Goal: Use online tool/utility

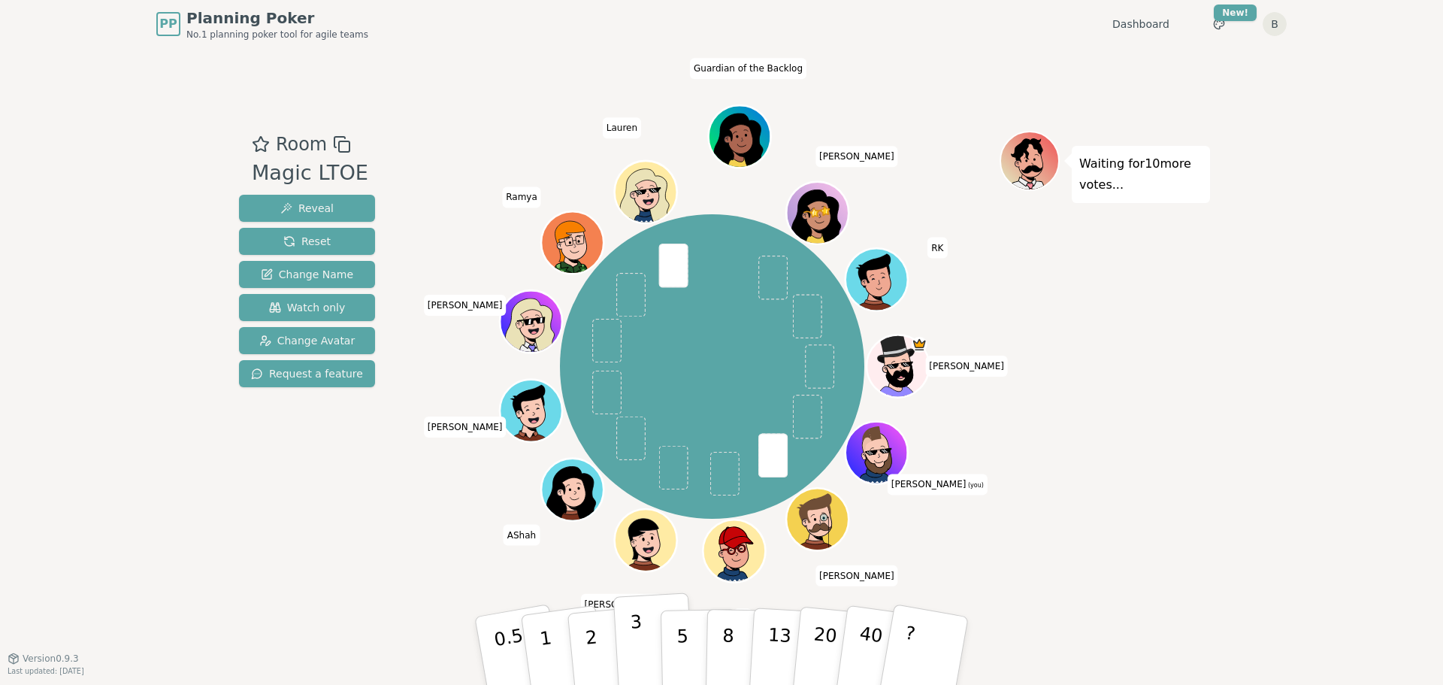
click at [646, 624] on button "3" at bounding box center [654, 650] width 82 height 117
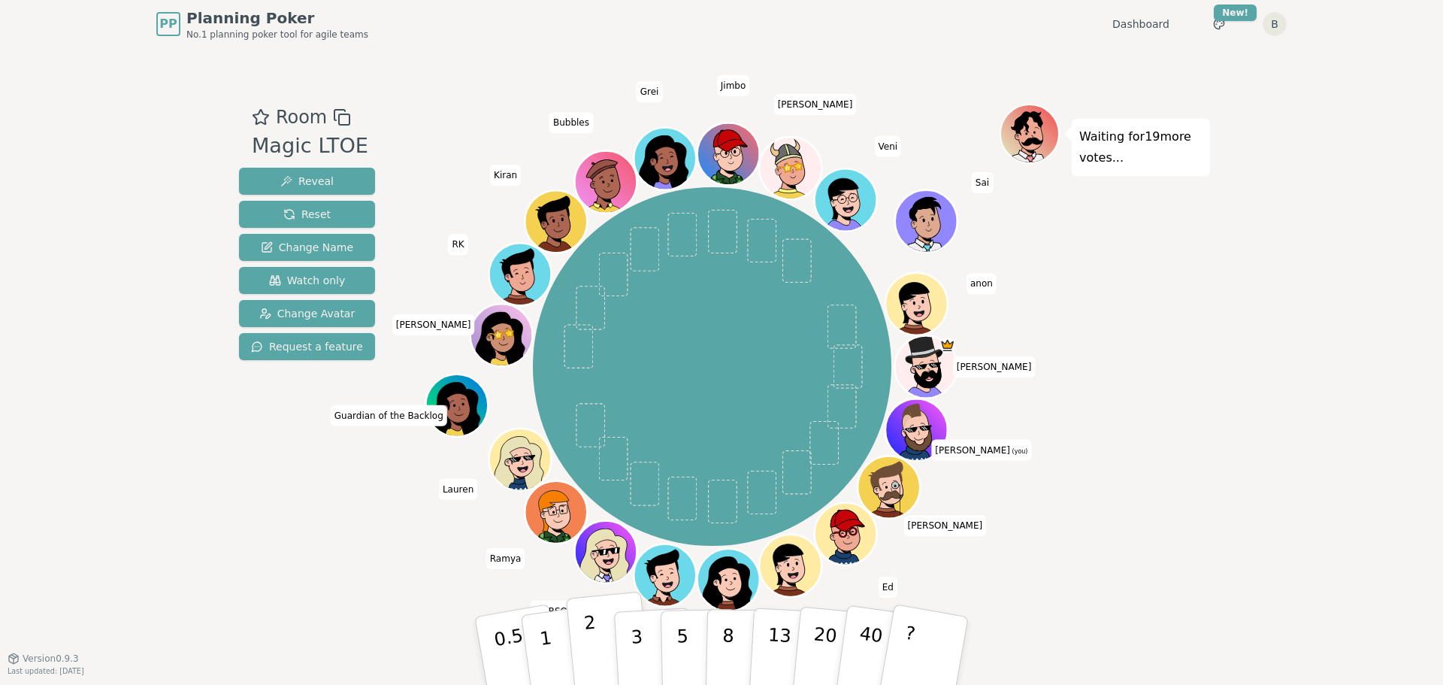
click at [589, 647] on p "2" at bounding box center [593, 653] width 20 height 82
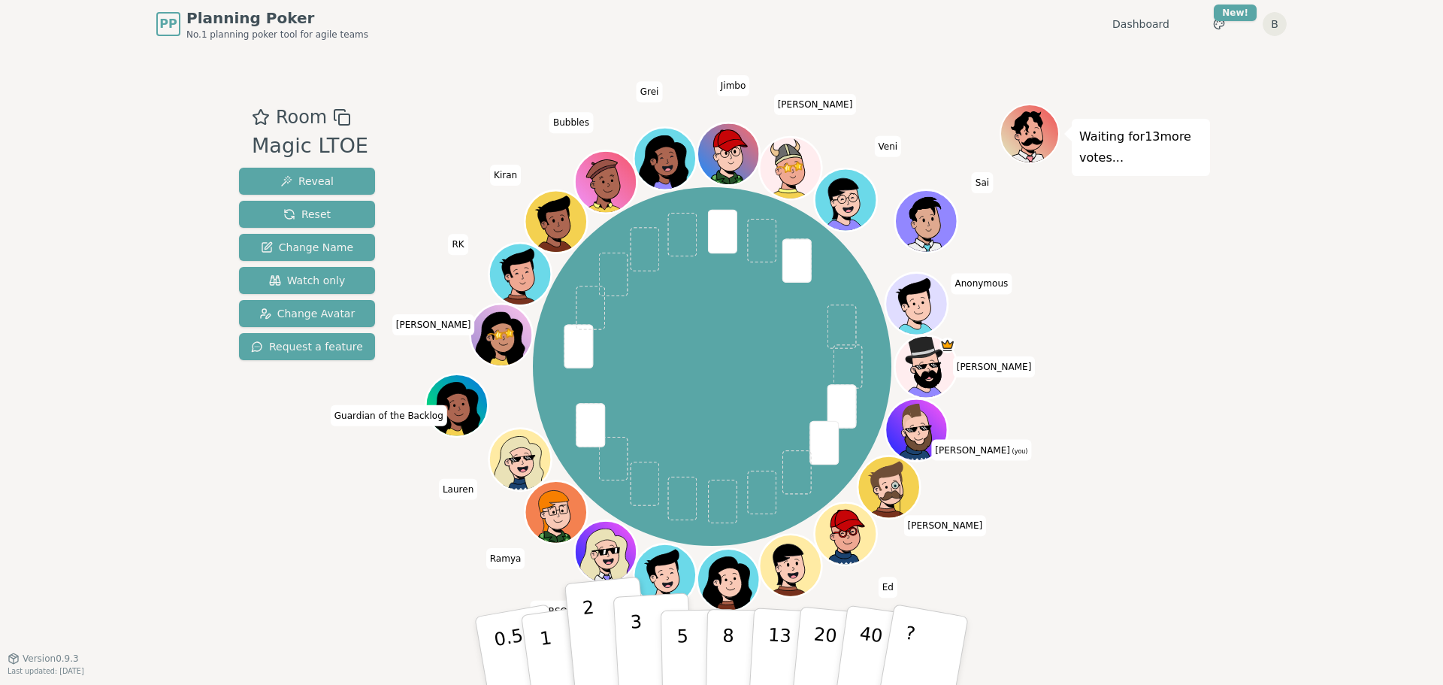
click at [637, 639] on p "3" at bounding box center [638, 652] width 17 height 82
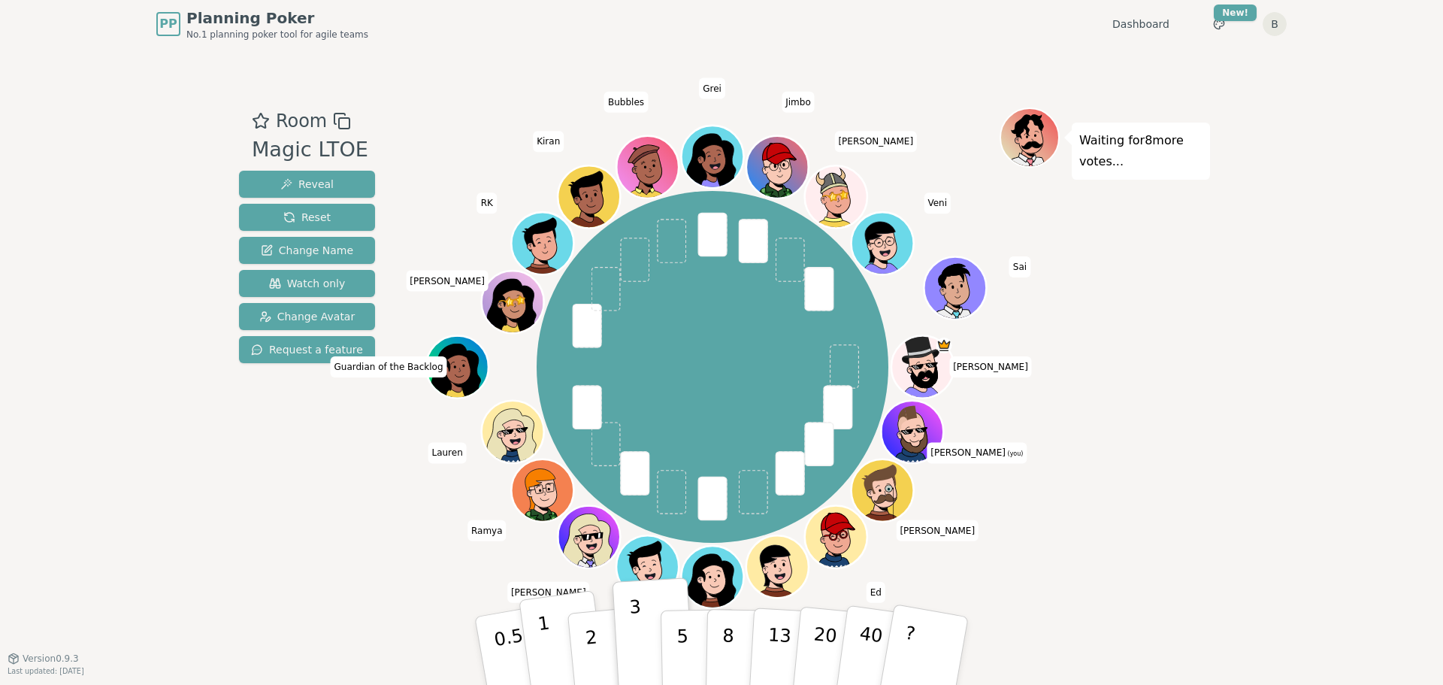
click at [549, 645] on p "1" at bounding box center [548, 653] width 23 height 82
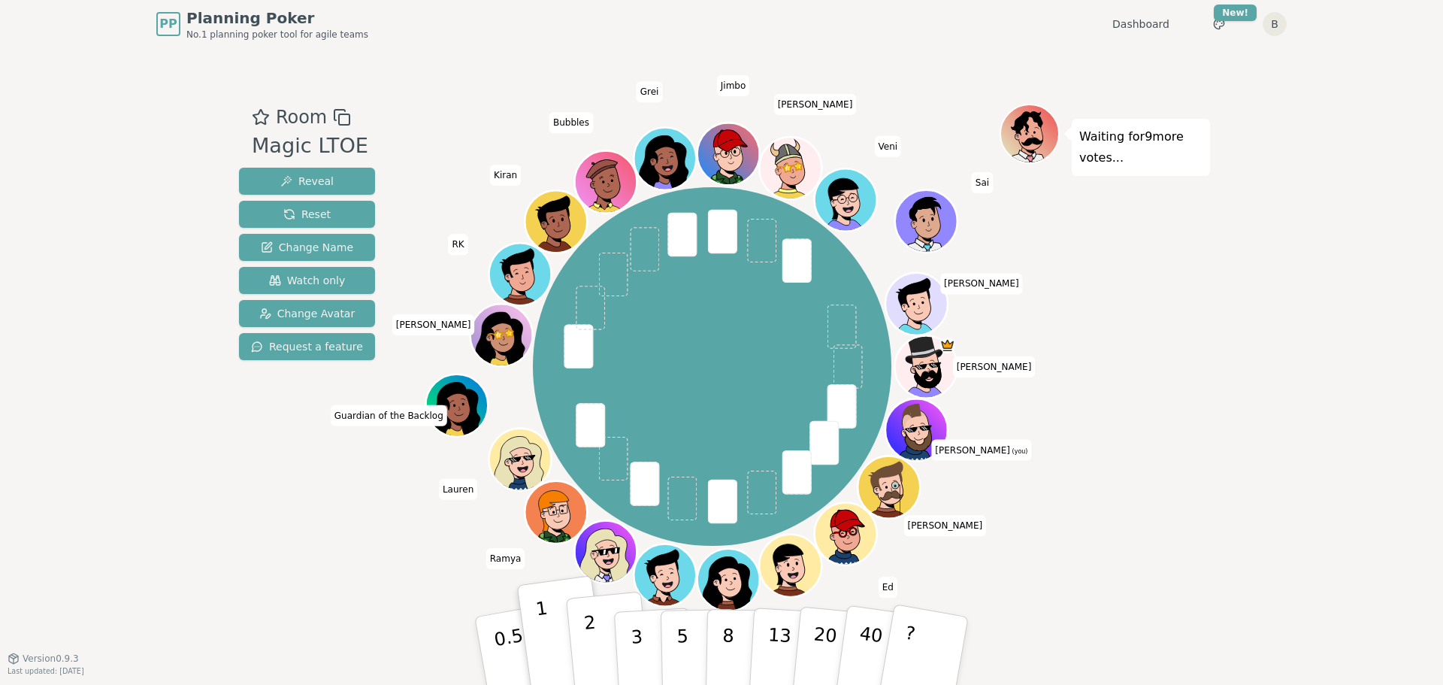
click at [582, 635] on button "2" at bounding box center [609, 650] width 86 height 119
click at [542, 640] on p "1" at bounding box center [548, 653] width 23 height 82
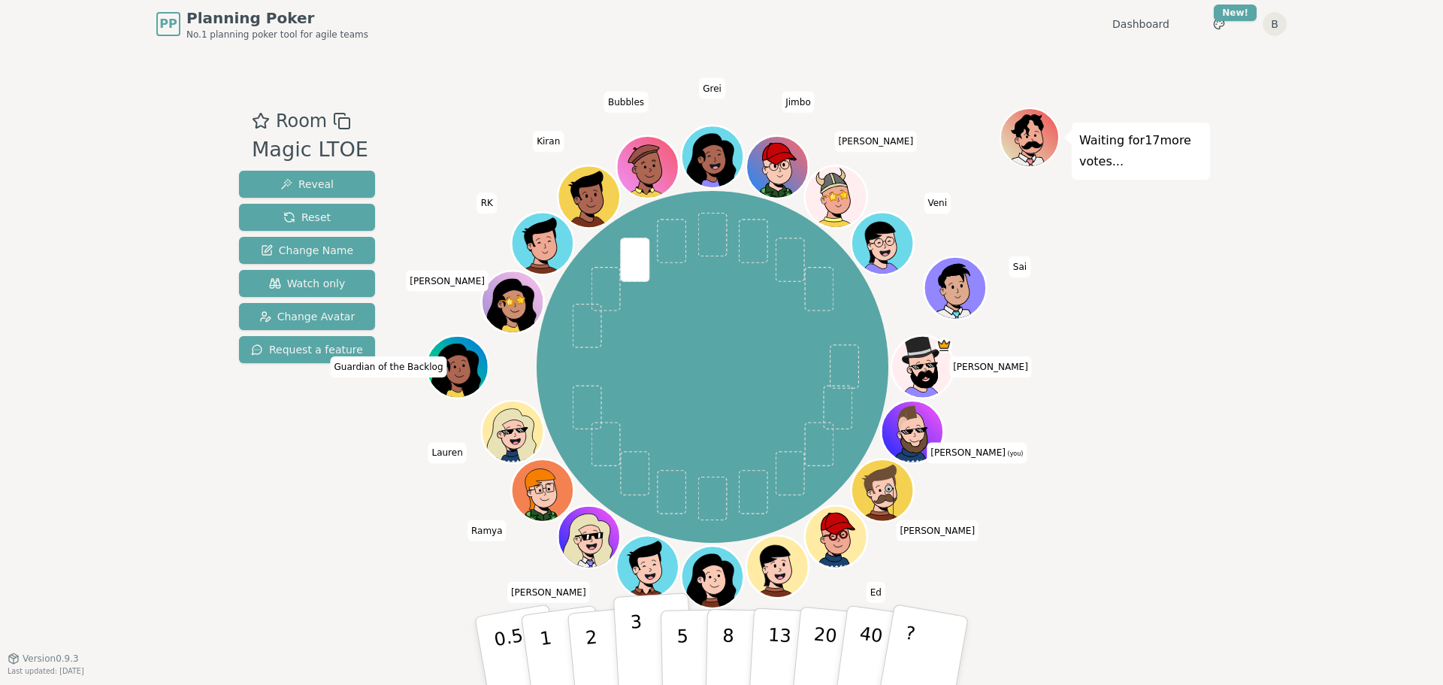
click at [634, 640] on p "3" at bounding box center [638, 652] width 17 height 82
click at [582, 633] on button "2" at bounding box center [609, 650] width 86 height 119
click at [636, 643] on p "3" at bounding box center [638, 652] width 17 height 82
click at [588, 628] on p "2" at bounding box center [593, 653] width 20 height 82
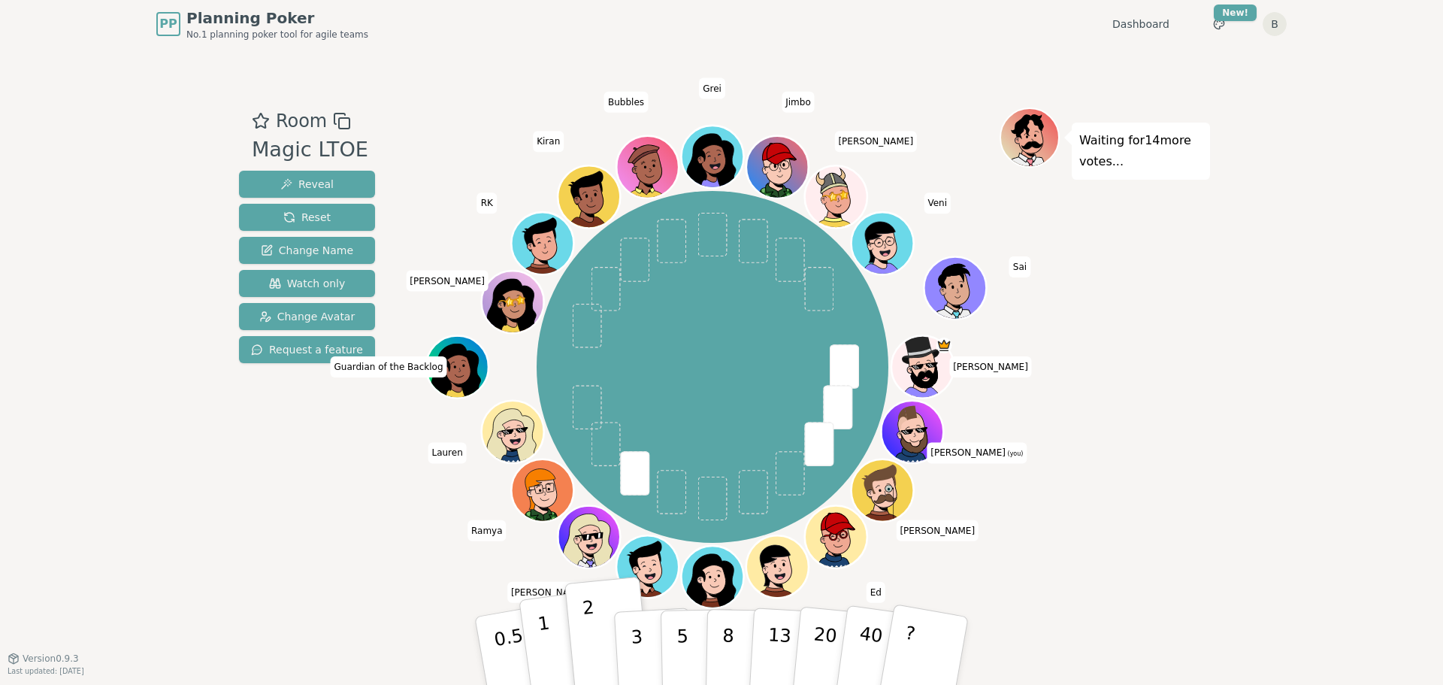
click at [560, 643] on button "1" at bounding box center [563, 651] width 89 height 122
click at [591, 646] on p "2" at bounding box center [593, 653] width 20 height 82
